Goal: Task Accomplishment & Management: Manage account settings

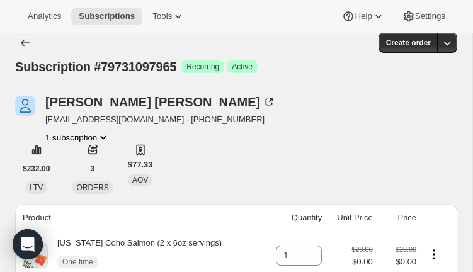
scroll to position [4, 0]
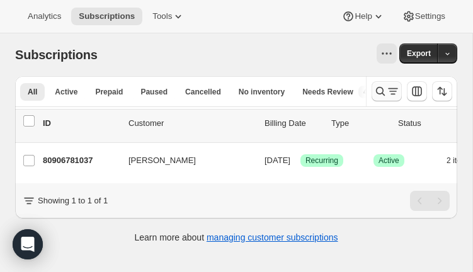
click at [381, 90] on icon "Search and filter results" at bounding box center [380, 91] width 13 height 13
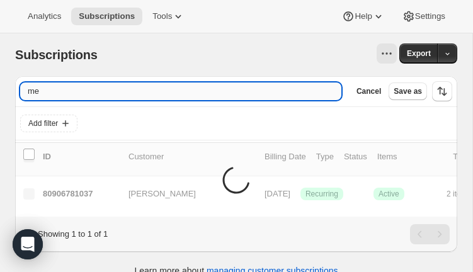
type input "m"
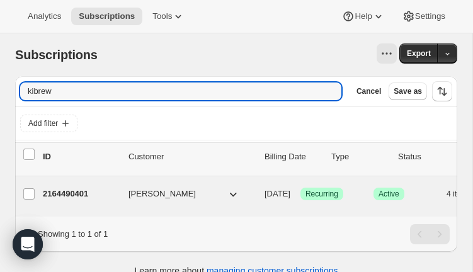
type input "kibrew"
click at [90, 195] on p "2164490401" at bounding box center [81, 194] width 76 height 13
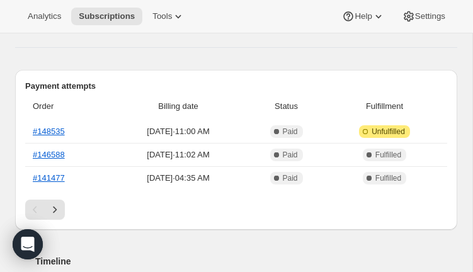
scroll to position [368, 0]
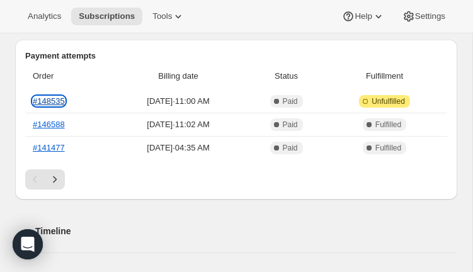
click at [56, 102] on link "#148535" at bounding box center [49, 100] width 32 height 9
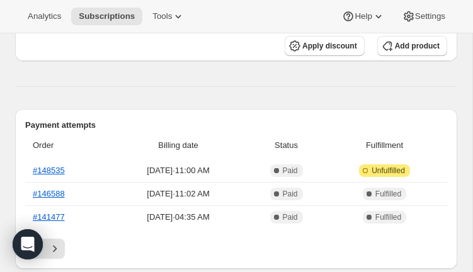
scroll to position [301, 0]
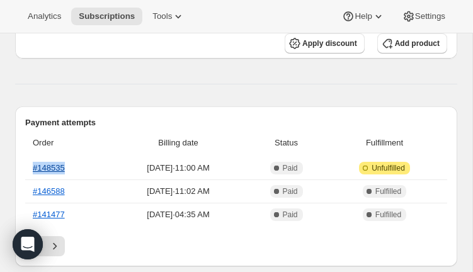
drag, startPoint x: 76, startPoint y: 166, endPoint x: 35, endPoint y: 167, distance: 41.6
click at [35, 167] on th "#148535" at bounding box center [67, 168] width 84 height 23
copy link "#148535"
click at [45, 167] on link "#148535" at bounding box center [49, 167] width 32 height 9
